Goal: Information Seeking & Learning: Learn about a topic

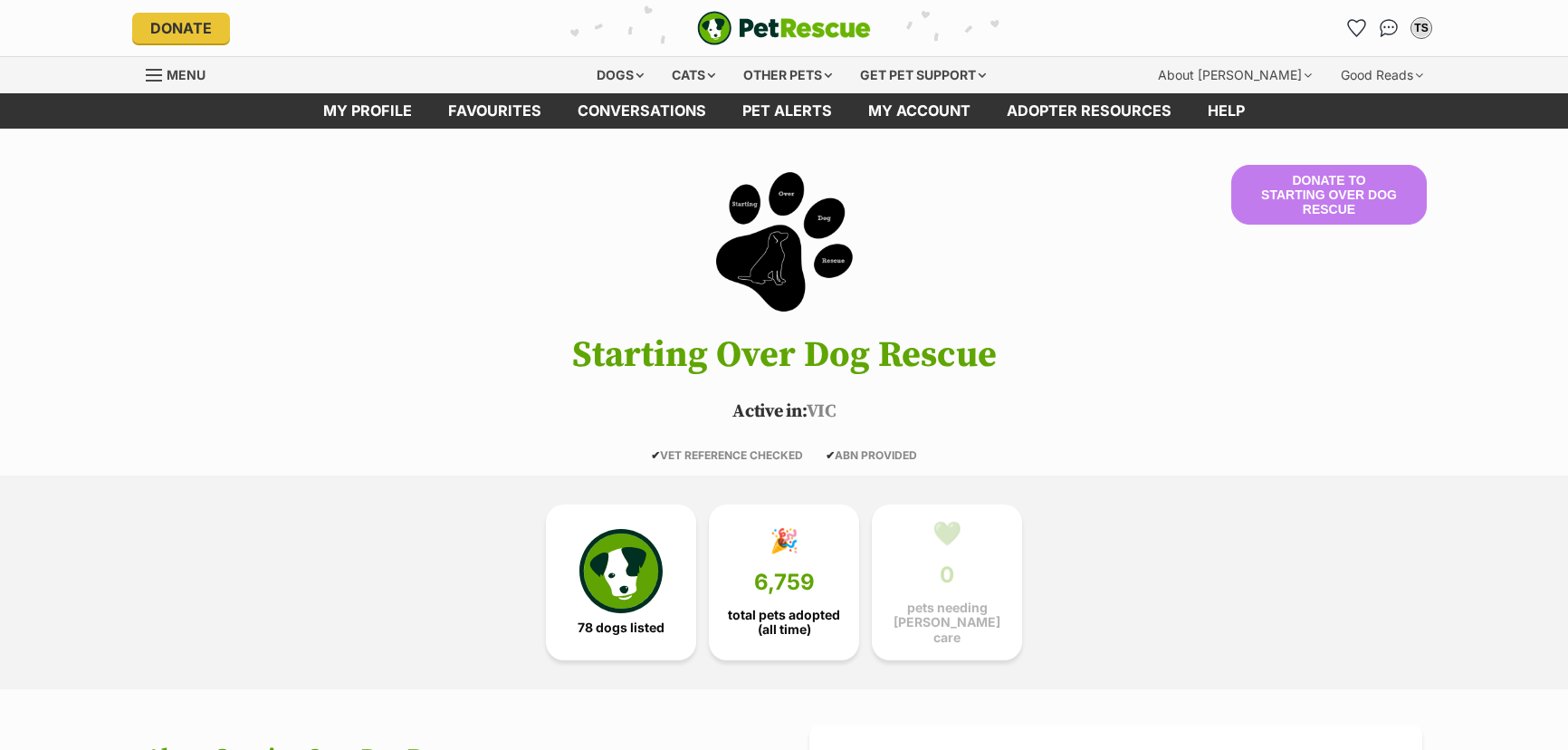
scroll to position [651, 0]
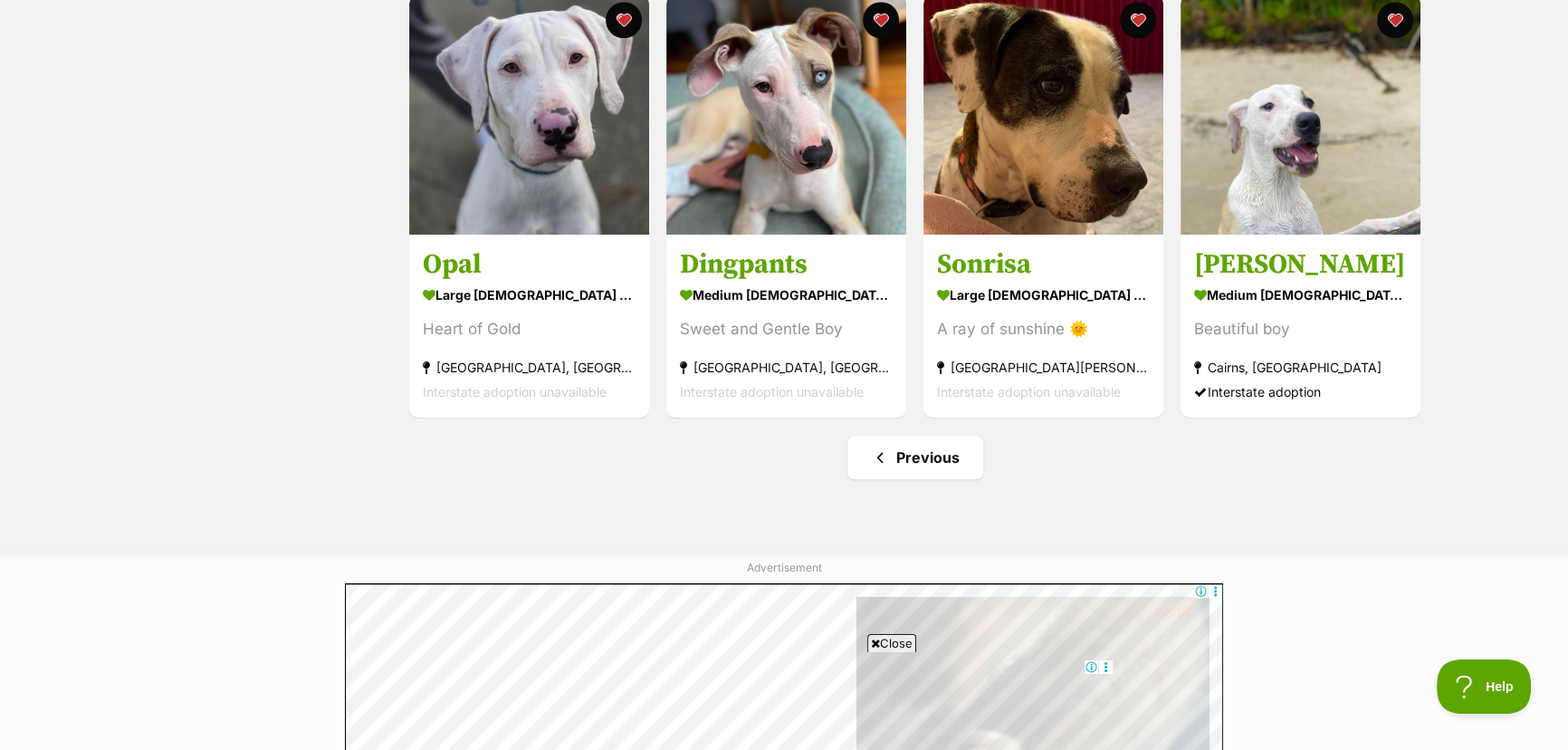
scroll to position [2140, 0]
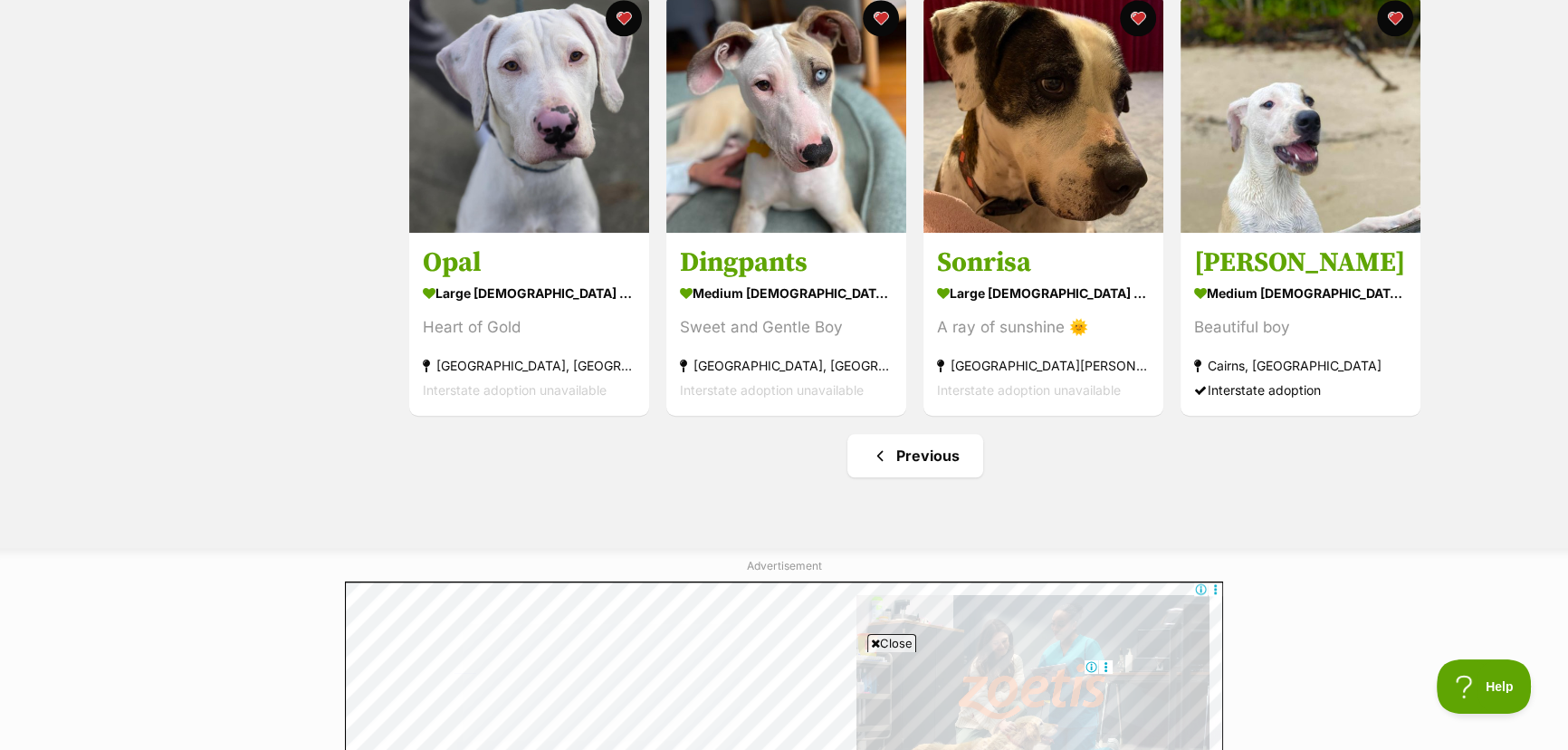
click at [895, 643] on span "Close" at bounding box center [892, 643] width 49 height 18
click at [921, 463] on link "Previous" at bounding box center [915, 455] width 136 height 44
